Goal: Transaction & Acquisition: Purchase product/service

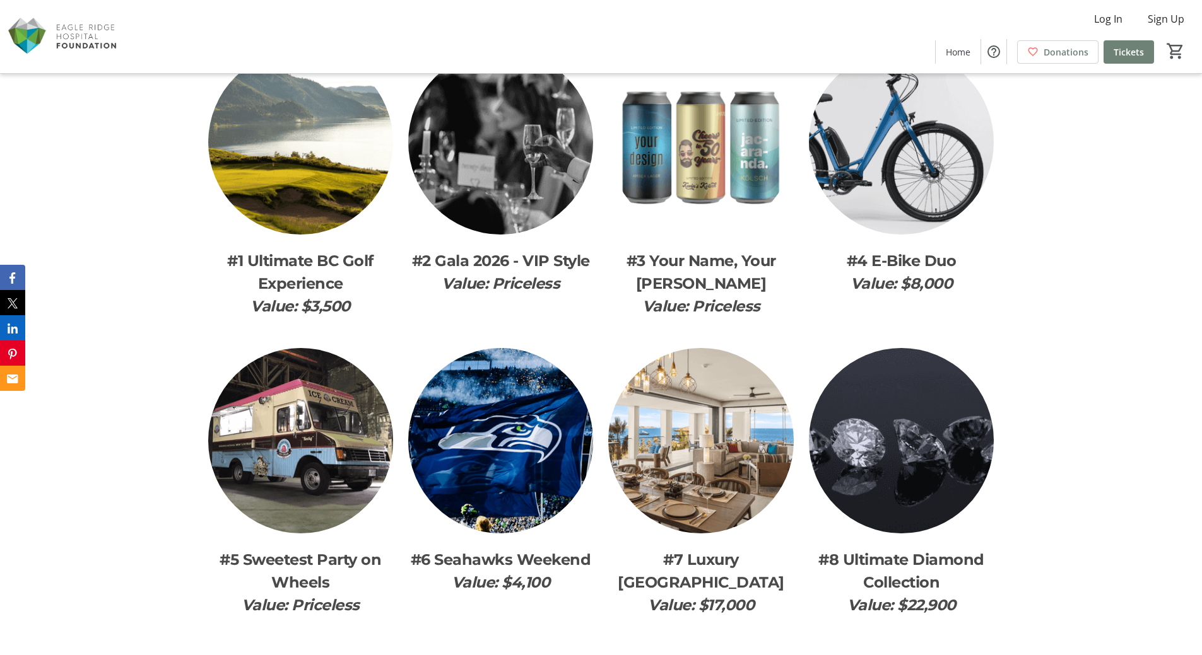
scroll to position [1766, 0]
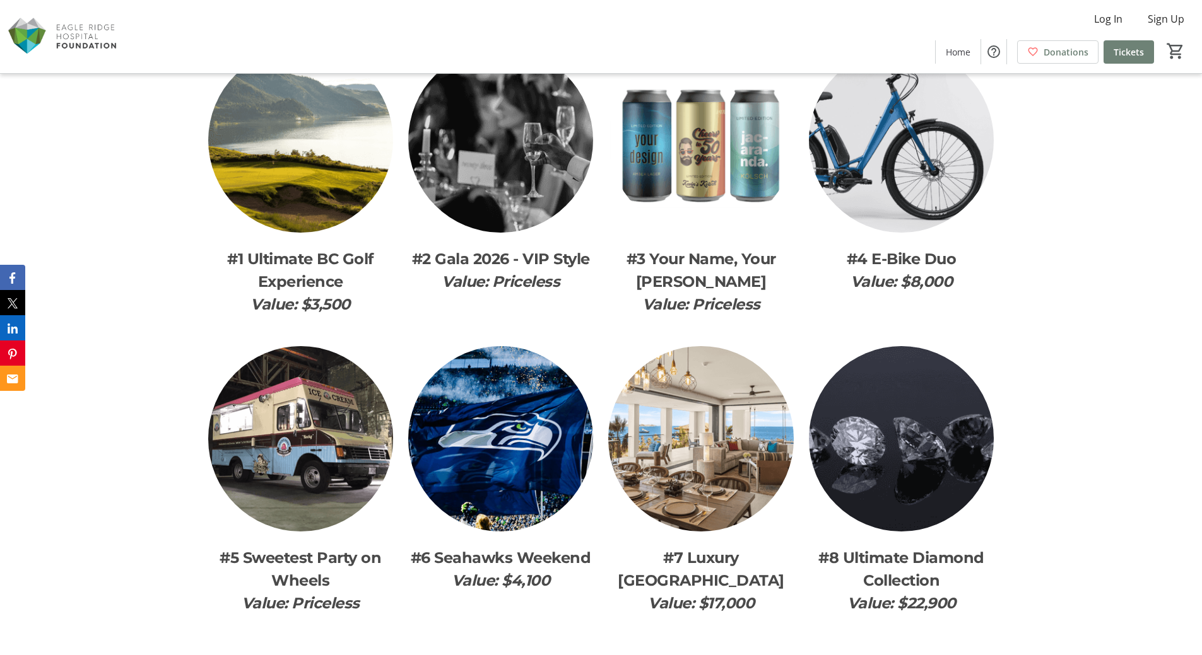
click at [696, 465] on img at bounding box center [700, 438] width 185 height 185
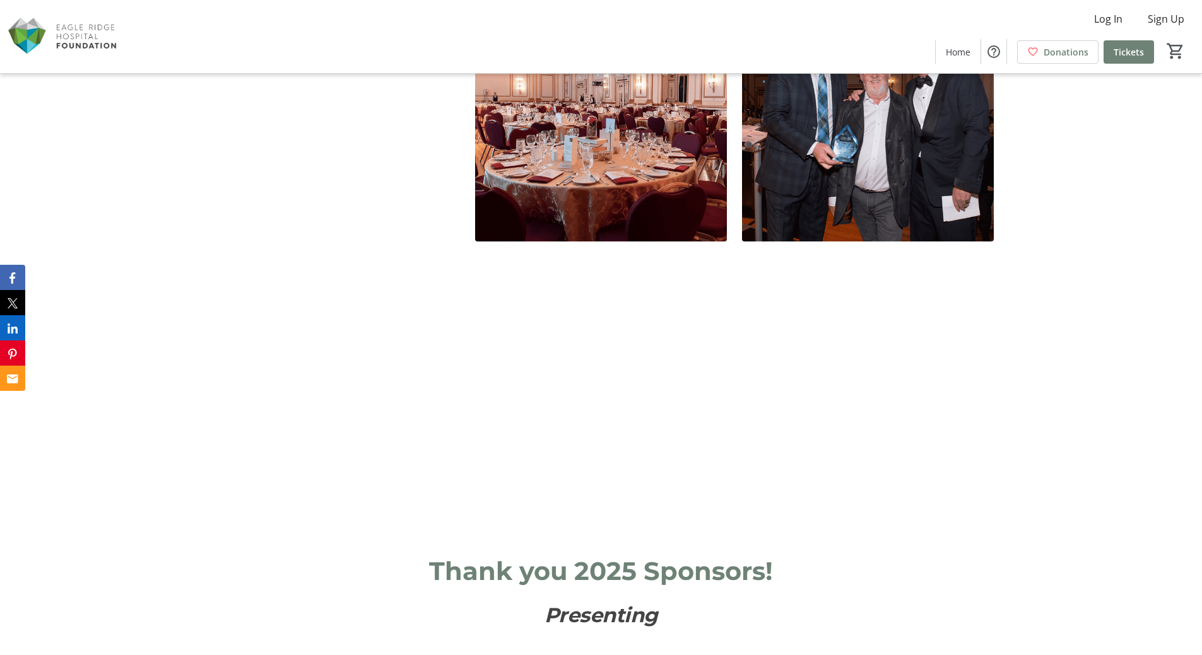
scroll to position [2460, 0]
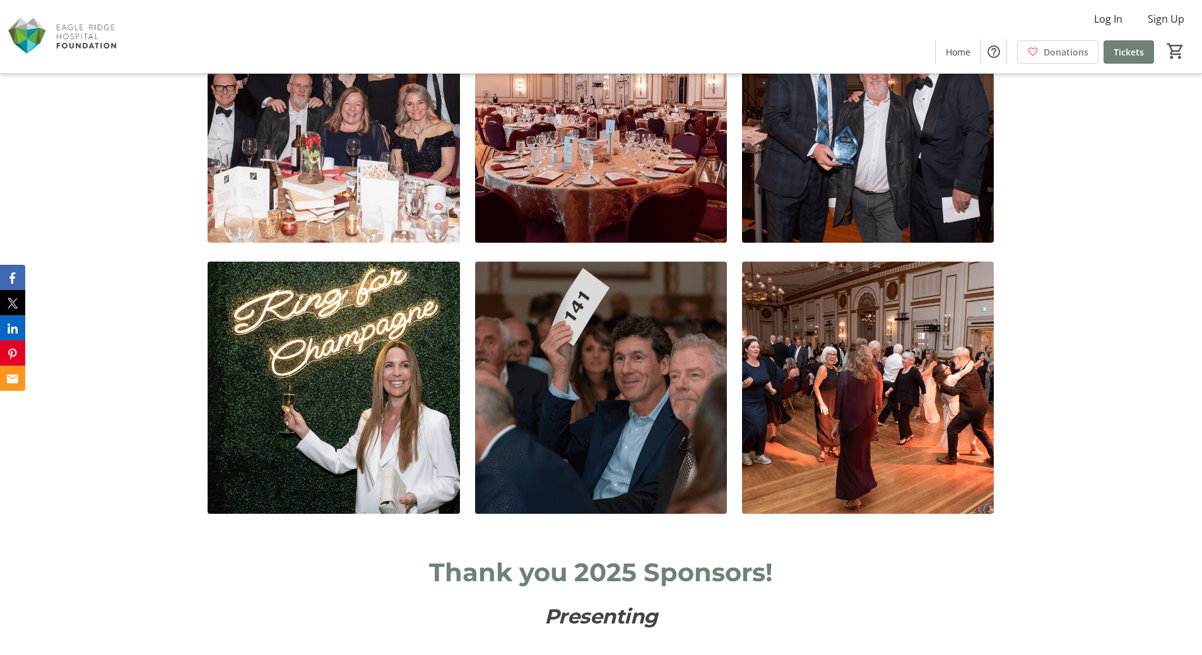
click at [632, 432] on img at bounding box center [601, 388] width 252 height 252
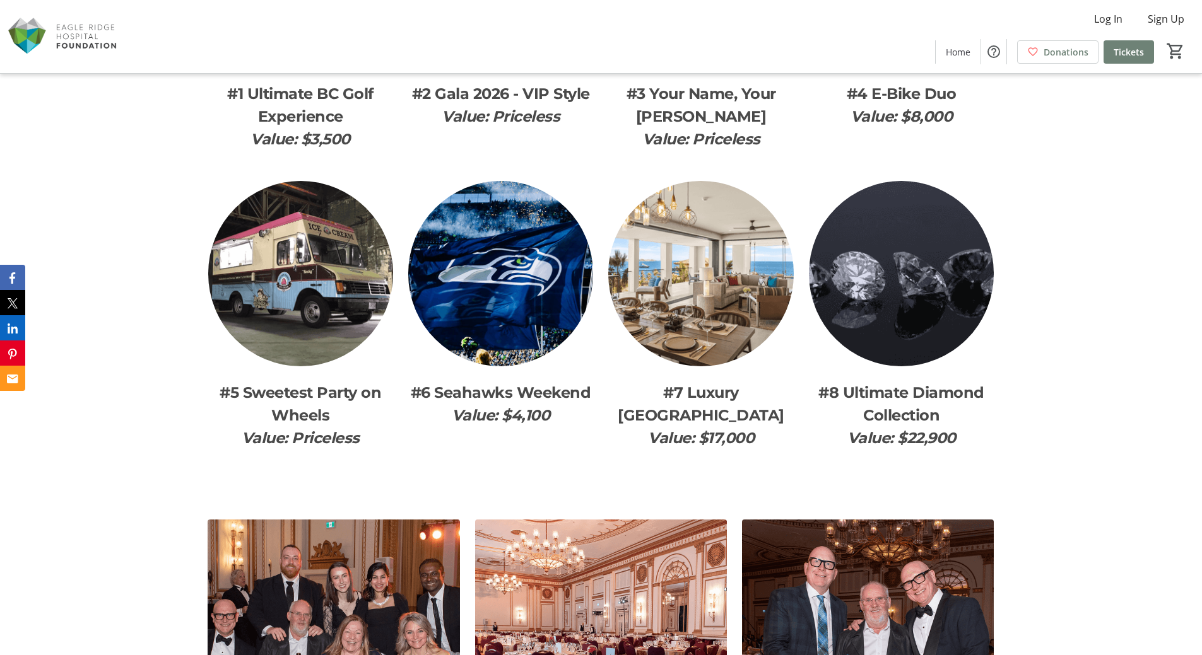
scroll to position [1829, 0]
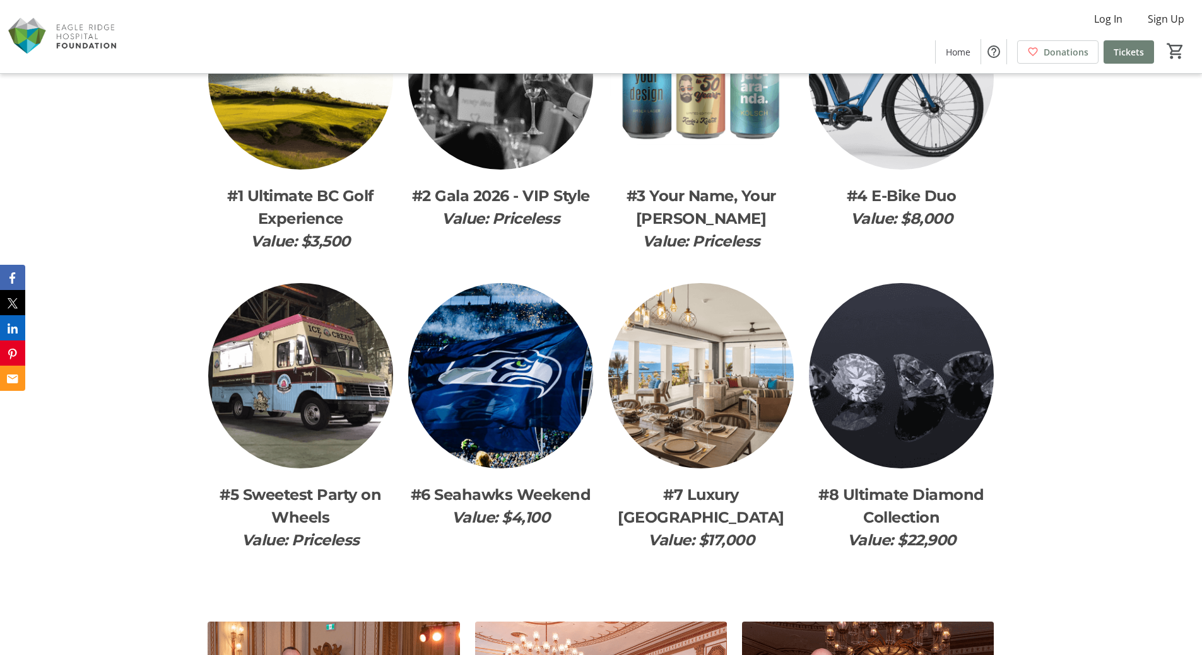
click at [709, 379] on img at bounding box center [700, 375] width 185 height 185
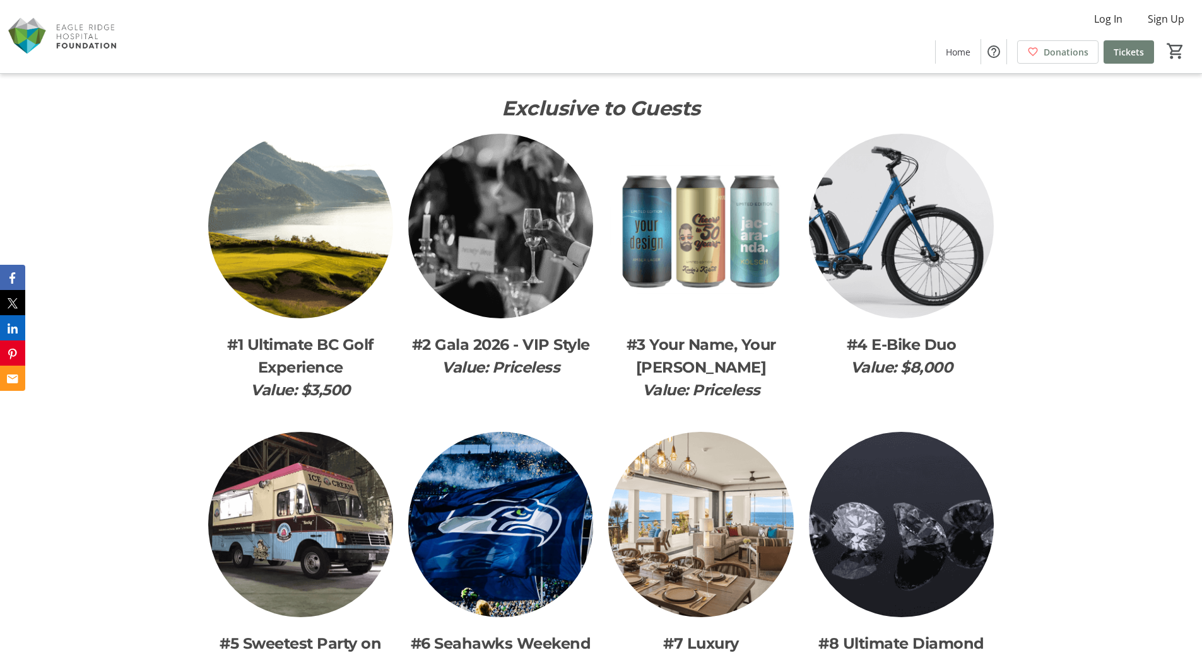
scroll to position [1703, 0]
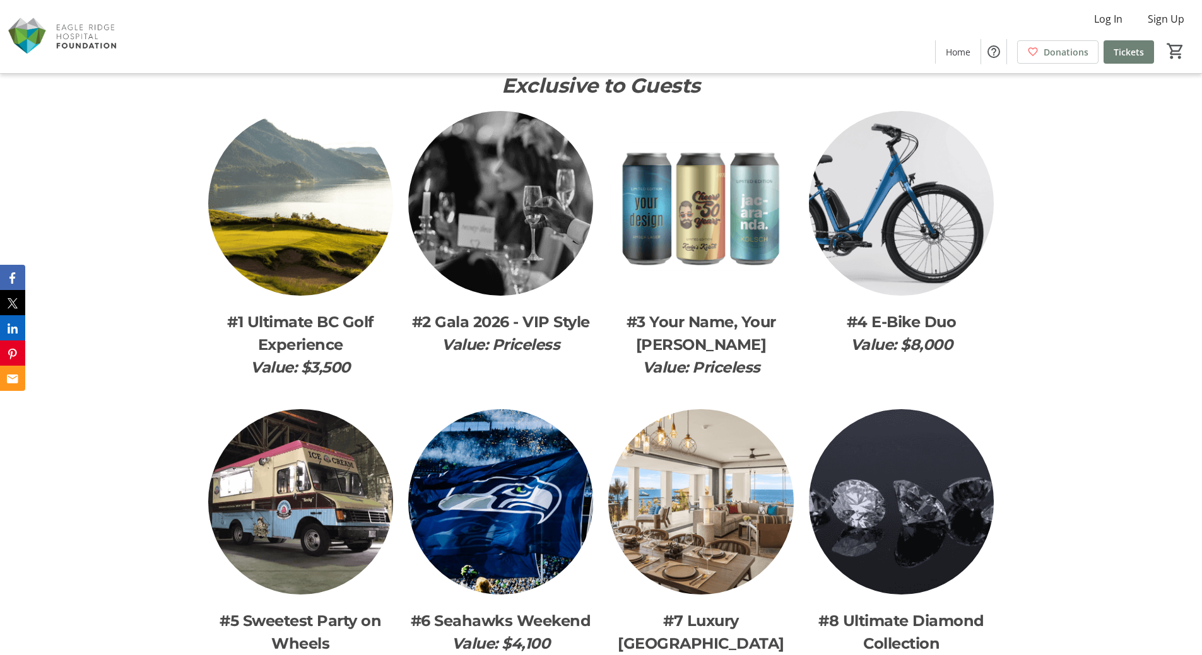
click at [311, 341] on span "#1 Ultimate BC Golf Experience" at bounding box center [300, 333] width 146 height 41
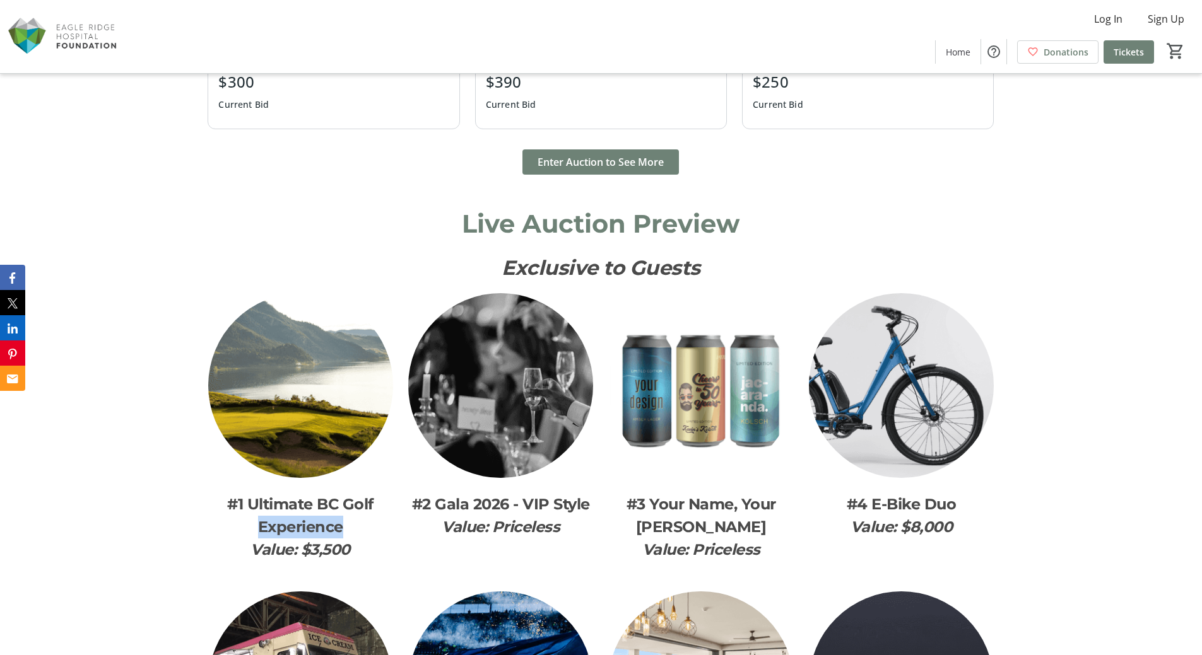
scroll to position [1262, 0]
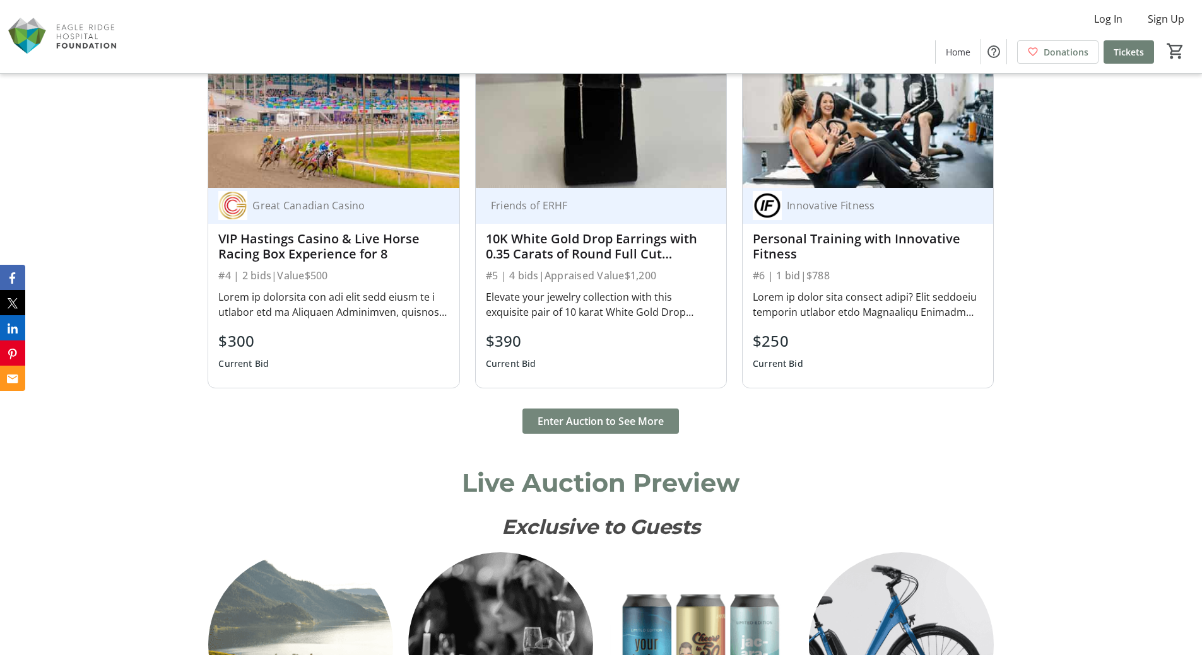
click at [608, 417] on span "Enter Auction to See More" at bounding box center [600, 421] width 126 height 15
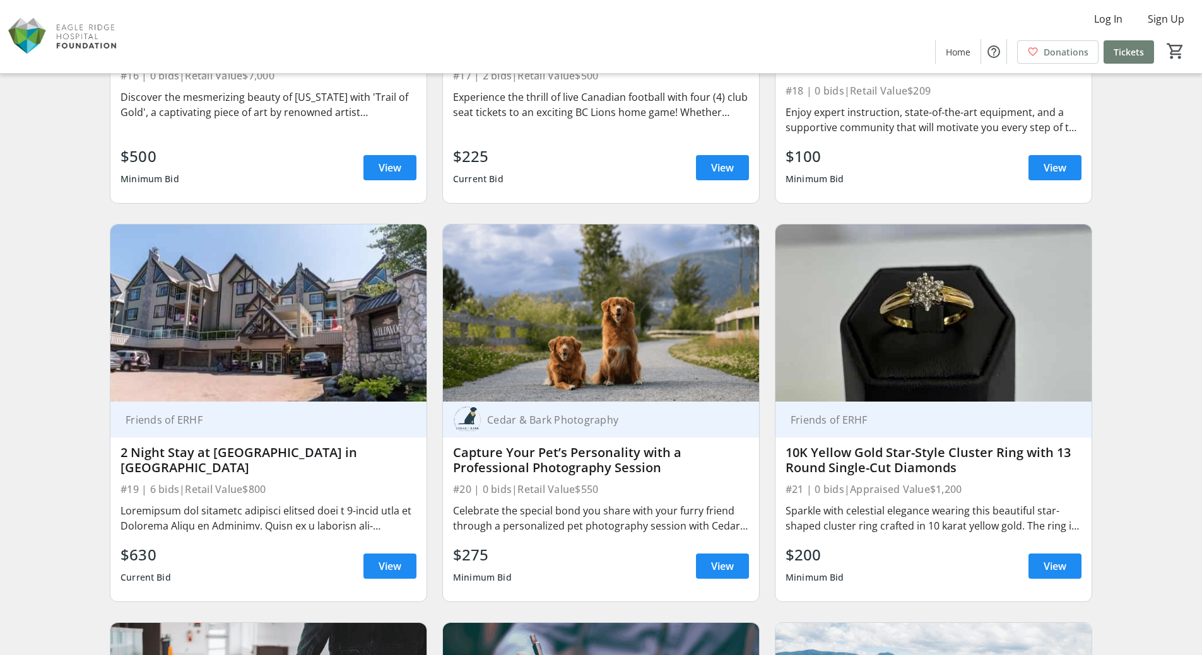
scroll to position [2334, 0]
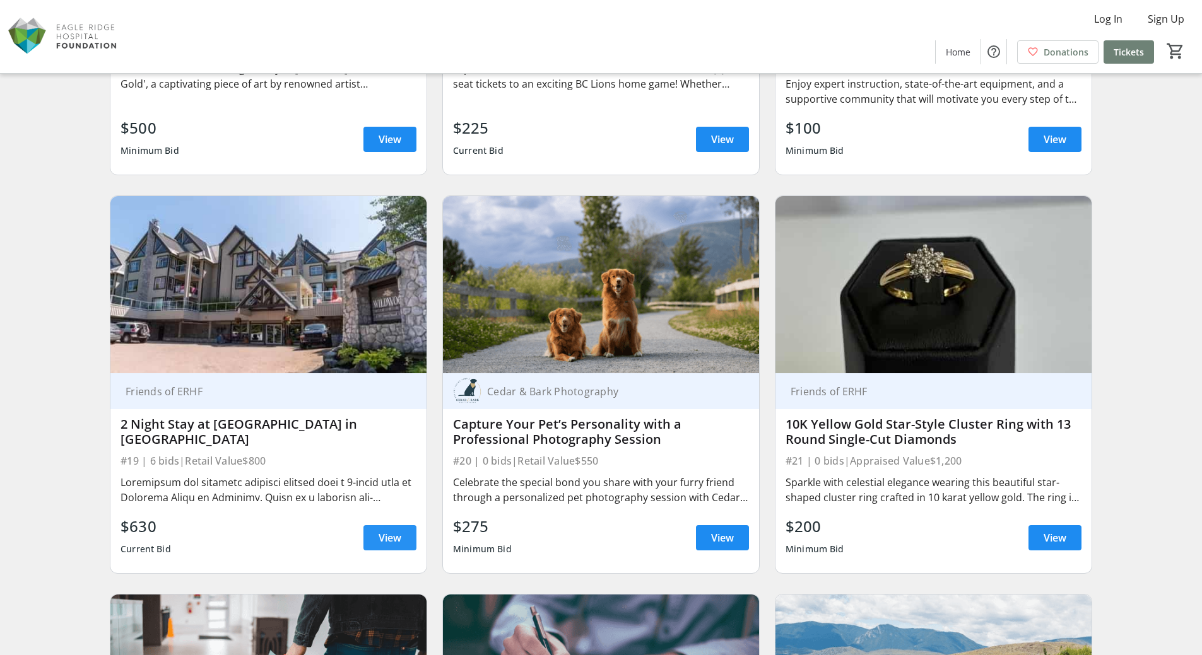
click at [382, 534] on span "View" at bounding box center [390, 538] width 23 height 15
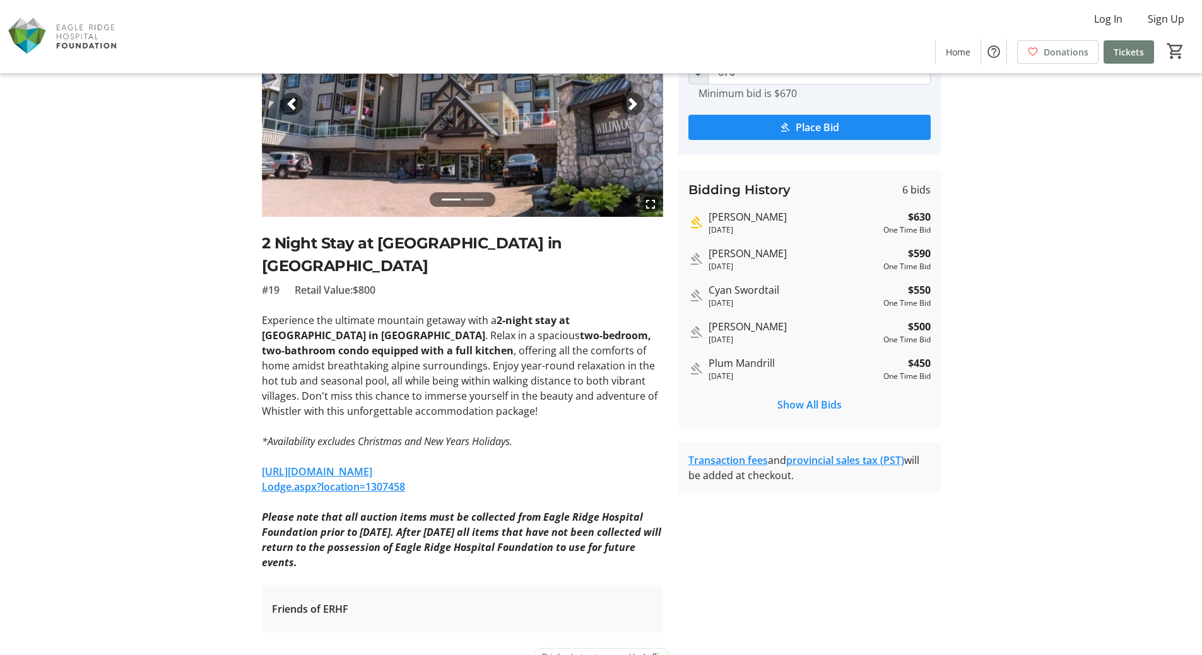
scroll to position [131, 0]
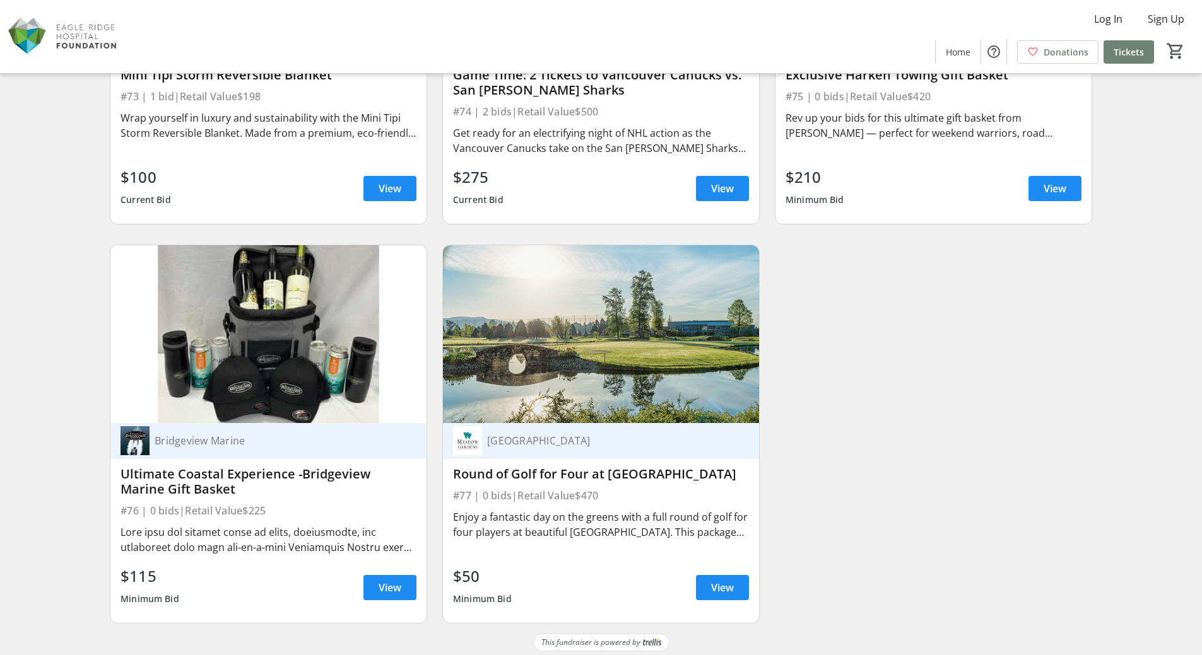
scroll to position [9875, 0]
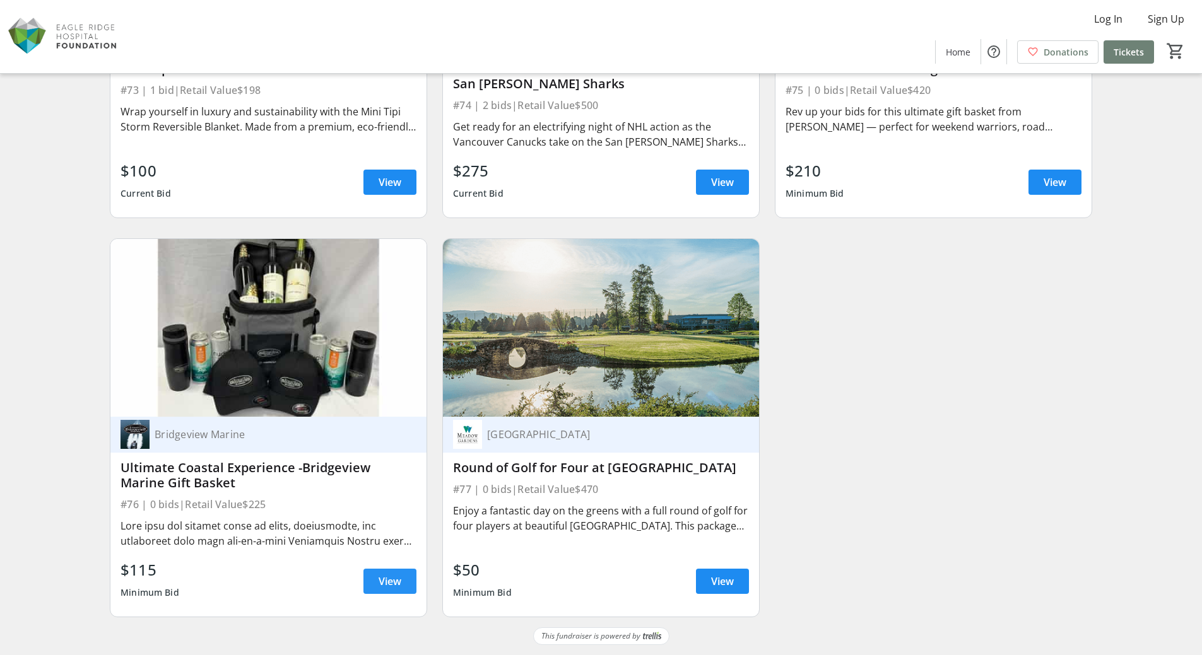
click at [382, 582] on span "View" at bounding box center [390, 581] width 23 height 15
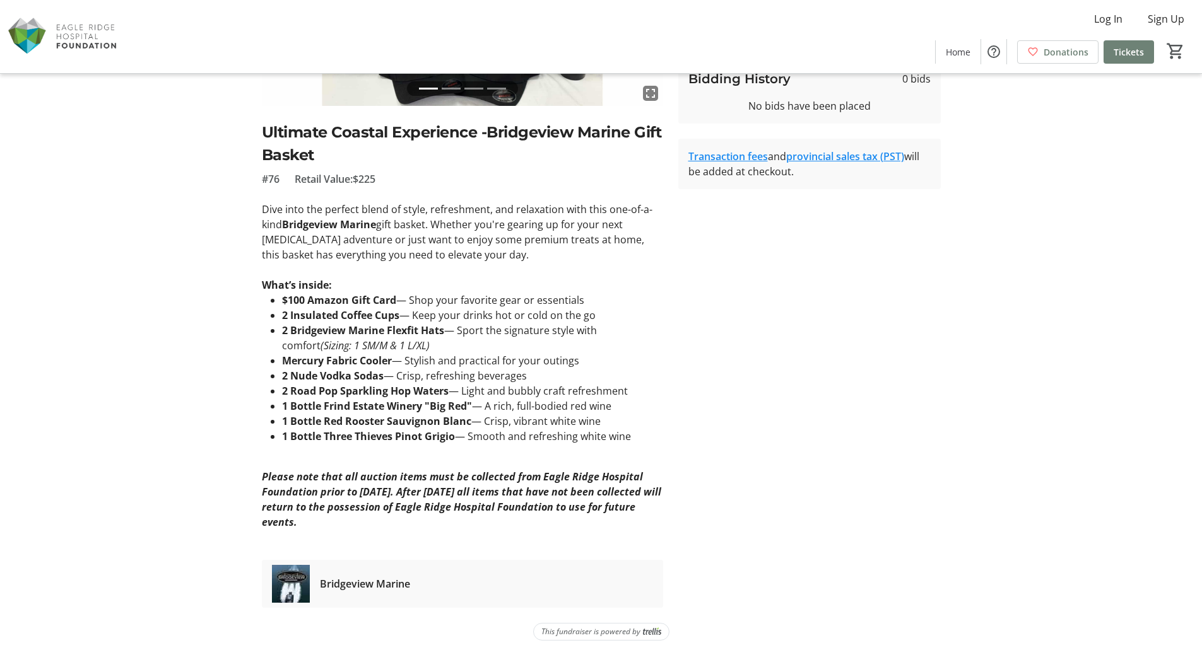
scroll to position [240, 0]
click at [299, 581] on img at bounding box center [291, 584] width 38 height 38
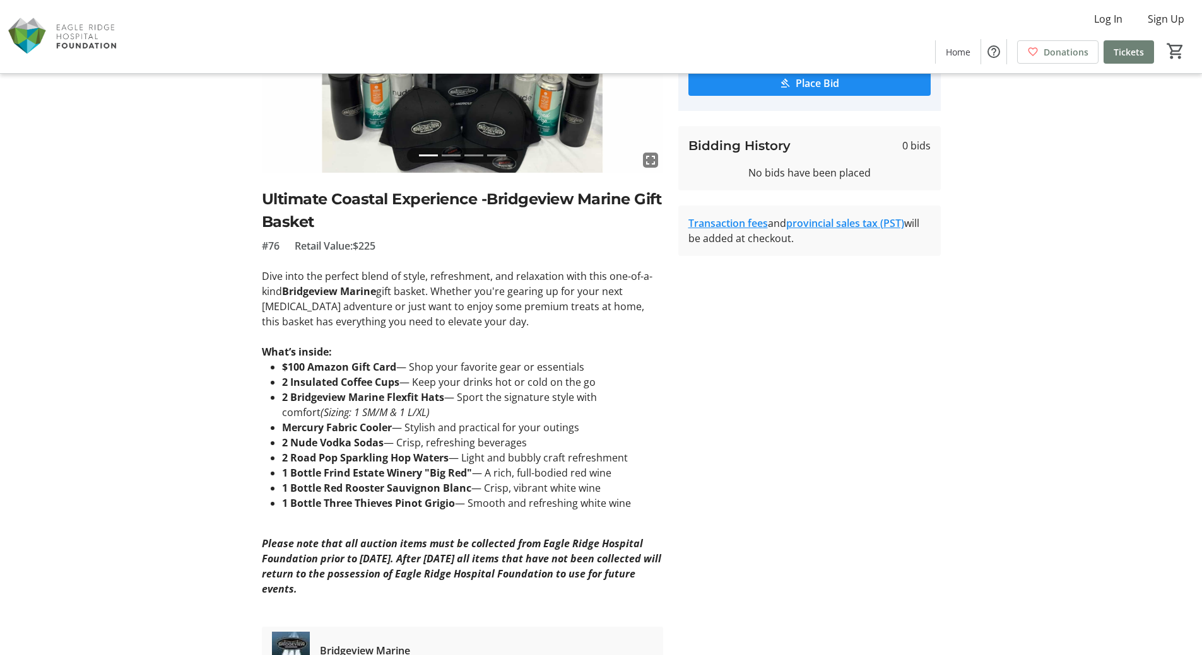
scroll to position [0, 0]
